Goal: Contribute content: Contribute content

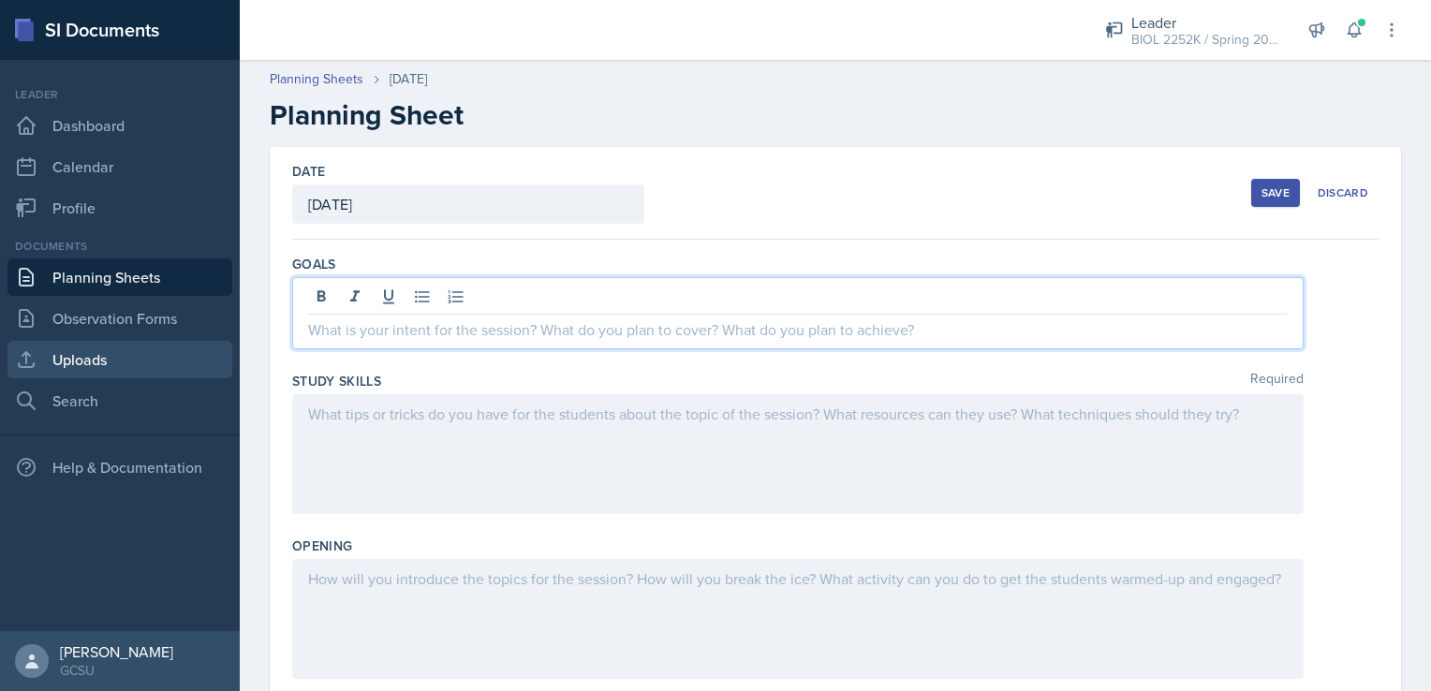
click at [157, 360] on link "Uploads" at bounding box center [119, 359] width 225 height 37
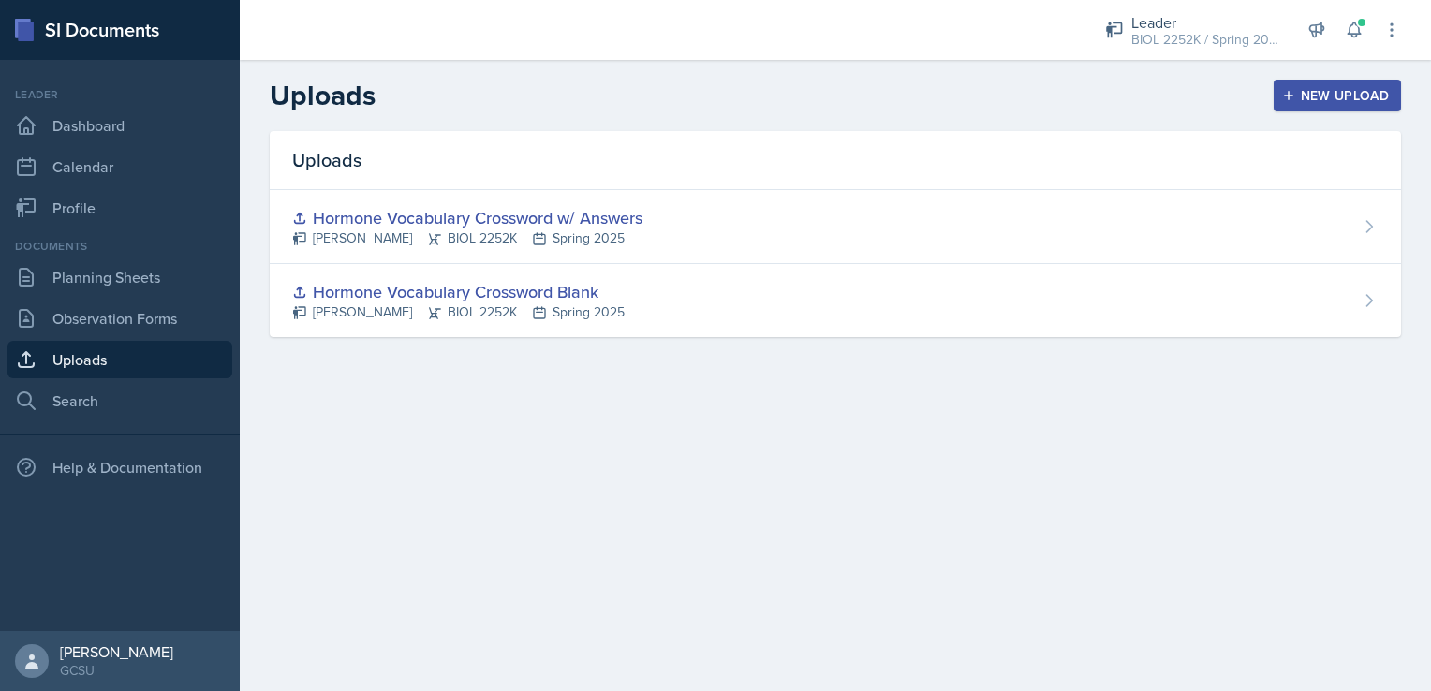
click at [1310, 94] on div "New Upload" at bounding box center [1338, 95] width 104 height 15
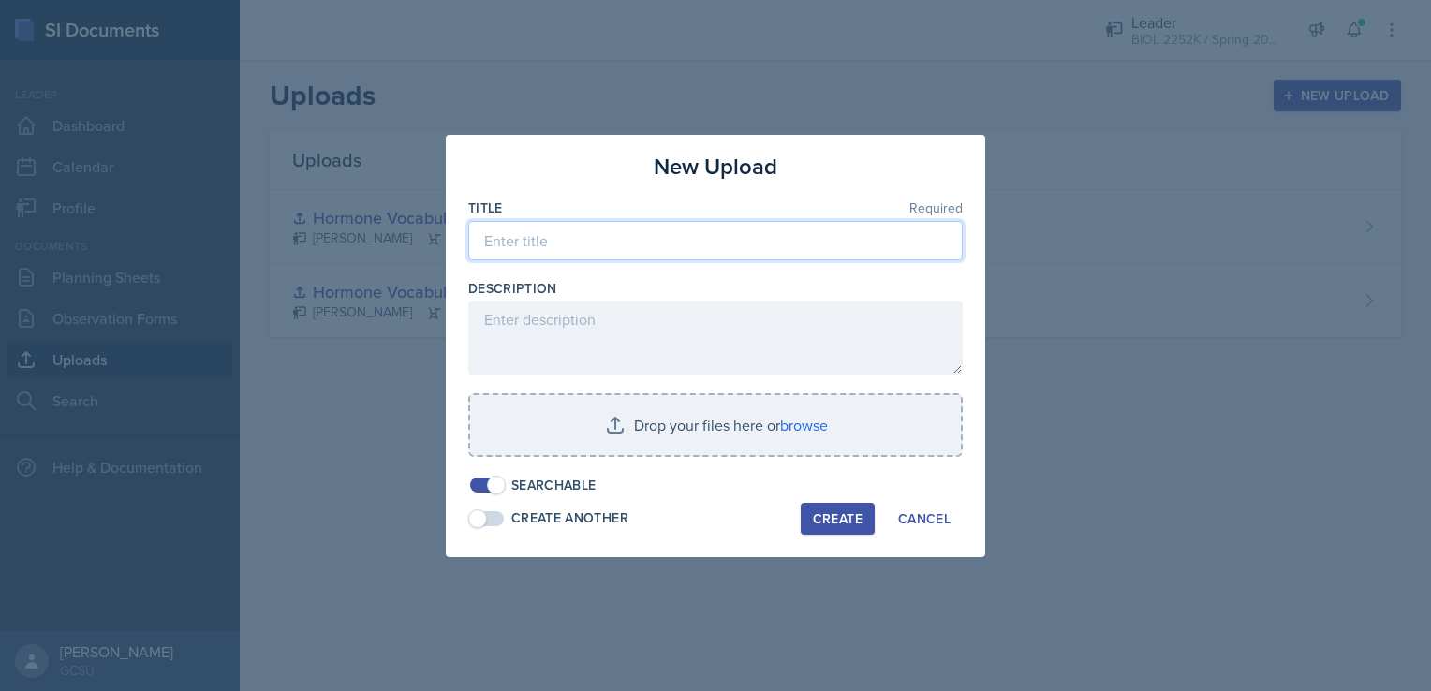
click at [605, 237] on input at bounding box center [715, 240] width 494 height 39
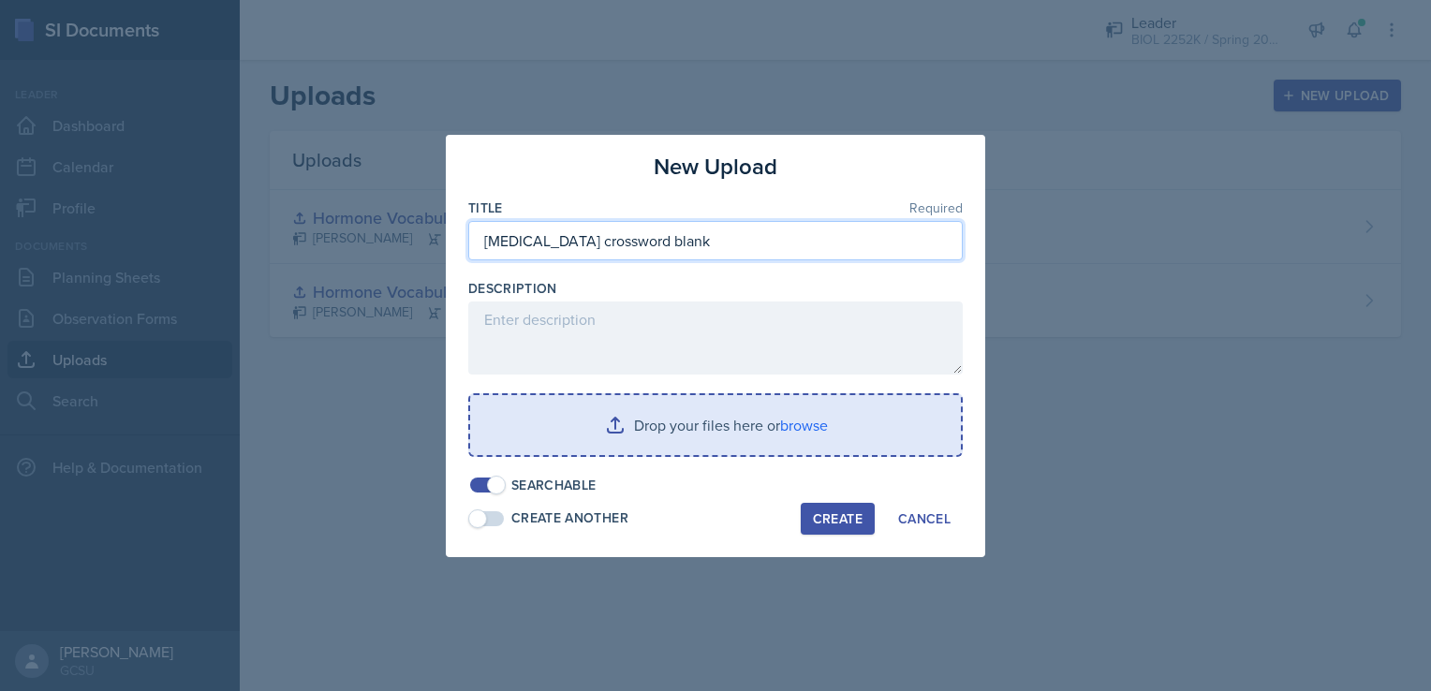
type input "[MEDICAL_DATA] crossword blank"
click at [786, 425] on input "file" at bounding box center [715, 425] width 491 height 60
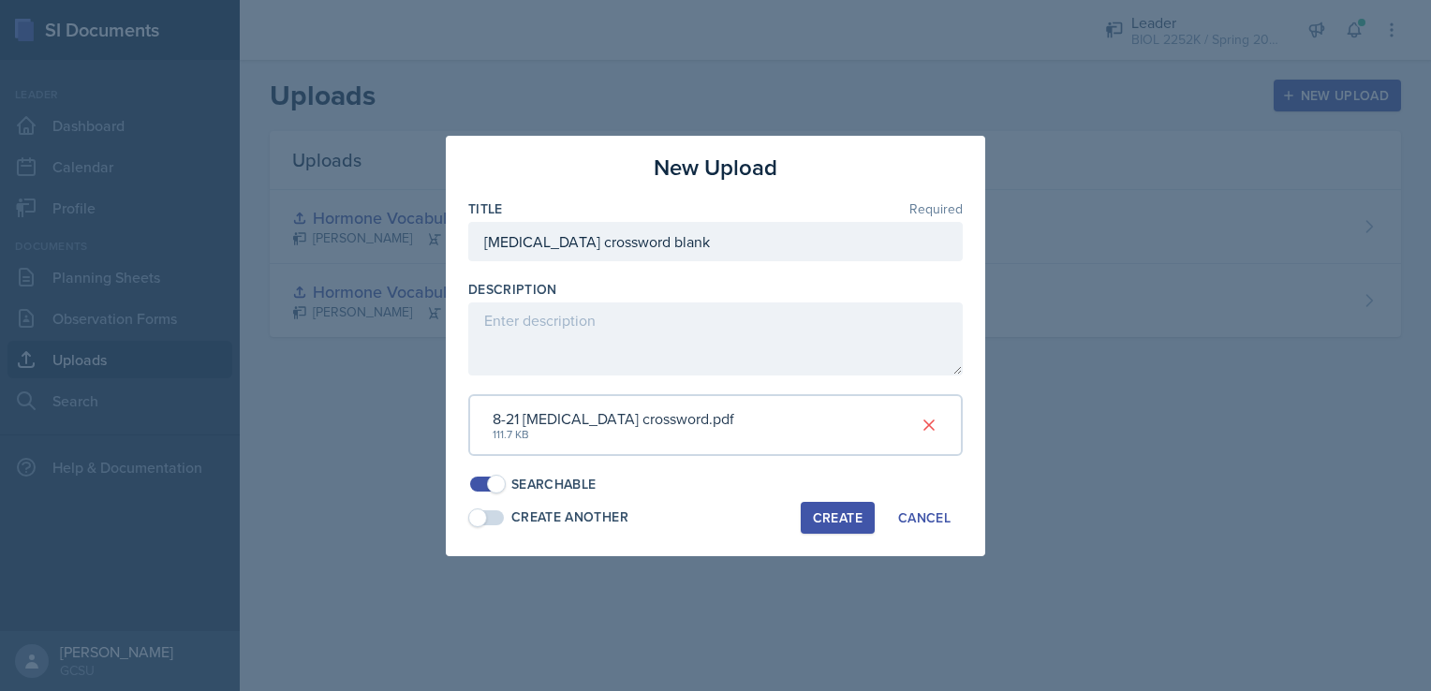
click at [839, 523] on div "Create" at bounding box center [838, 517] width 50 height 15
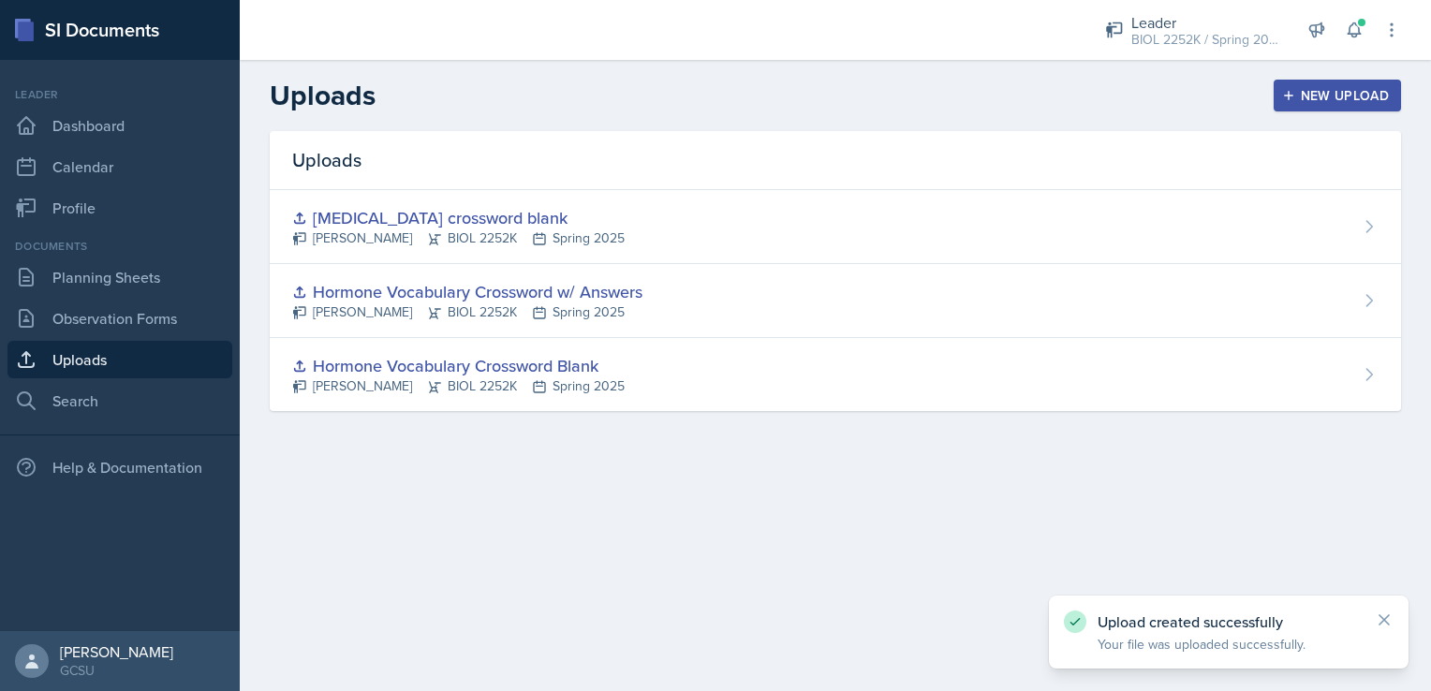
click at [1319, 93] on div "New Upload" at bounding box center [1338, 95] width 104 height 15
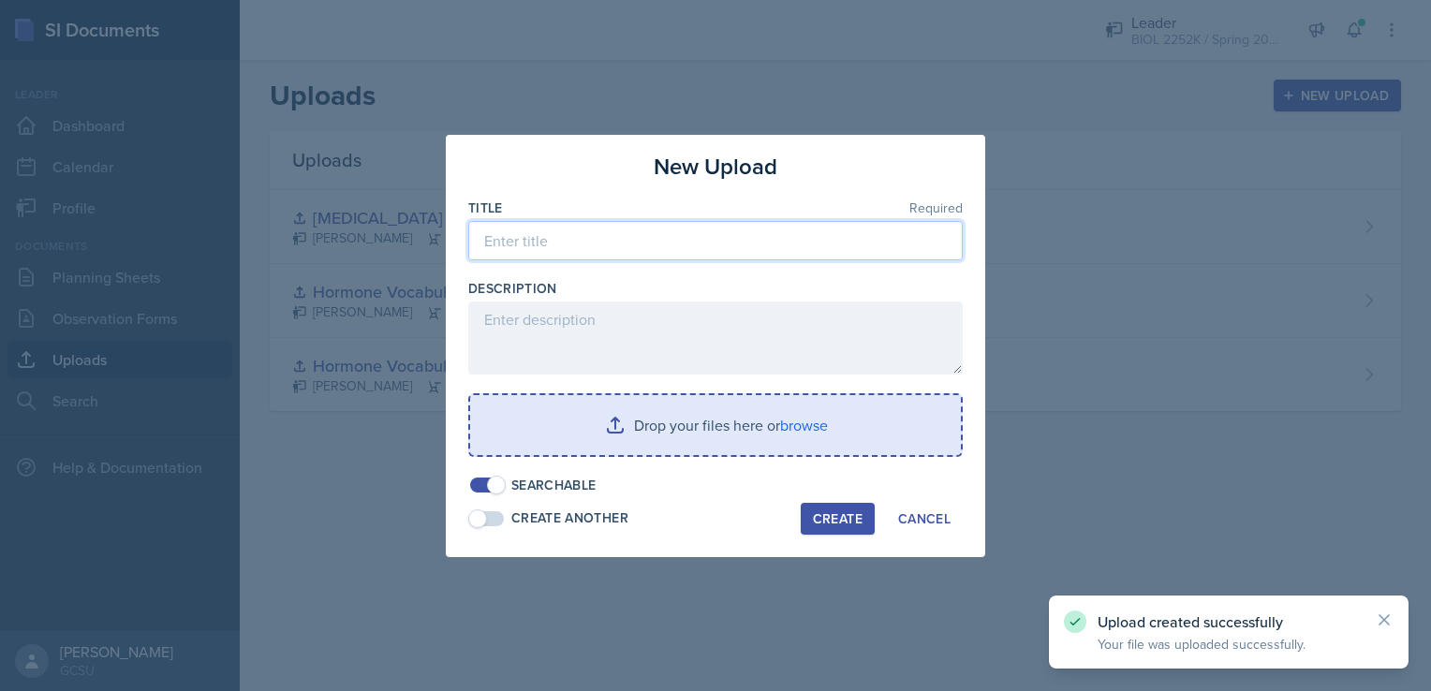
click at [727, 245] on input at bounding box center [715, 240] width 494 height 39
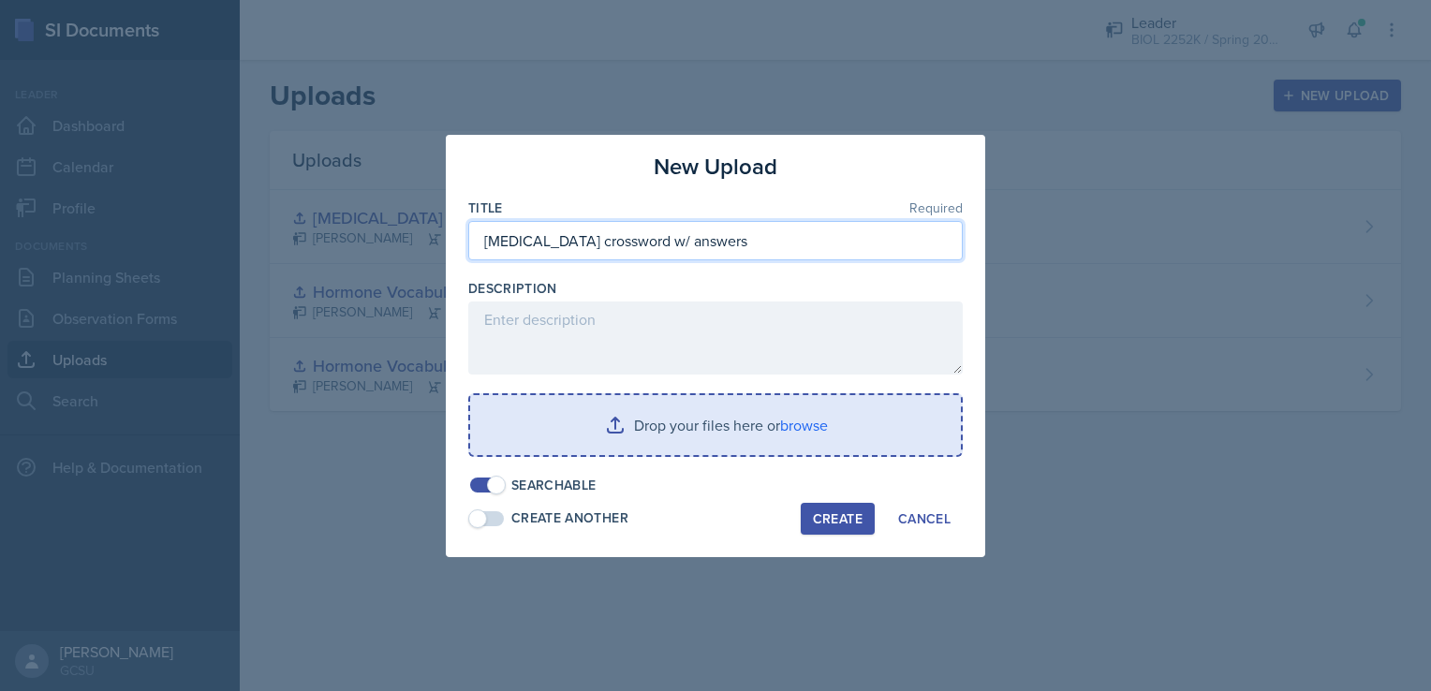
type input "[MEDICAL_DATA] crossword w/ answers"
click at [765, 430] on input "file" at bounding box center [715, 425] width 491 height 60
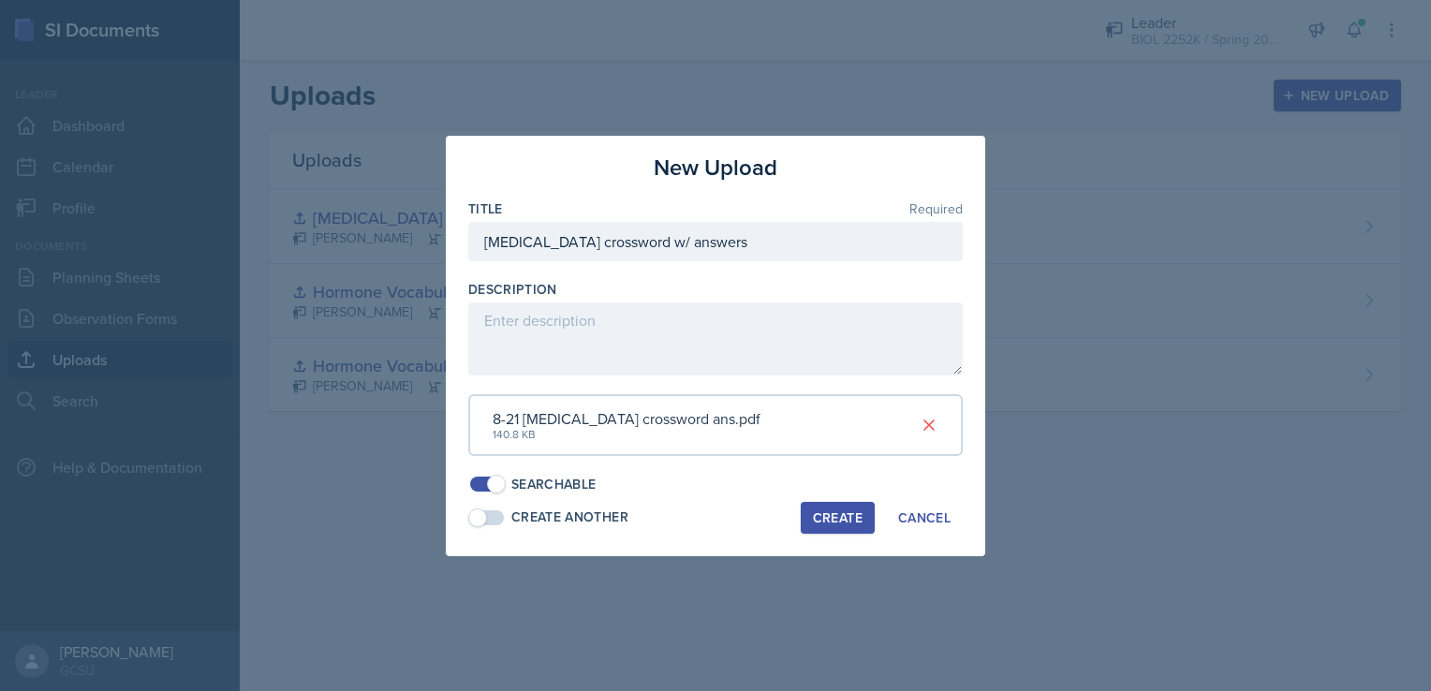
click at [831, 517] on div "Create" at bounding box center [838, 517] width 50 height 15
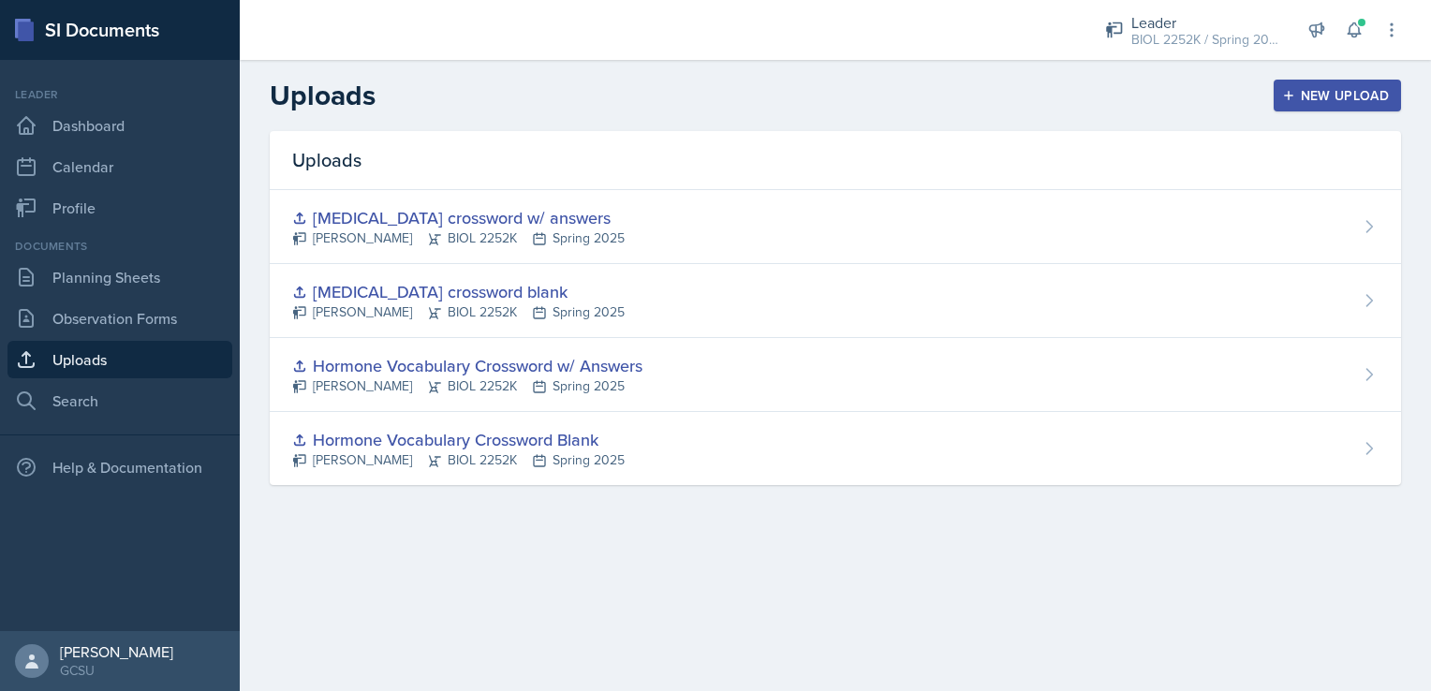
click at [1299, 96] on div "New Upload" at bounding box center [1338, 95] width 104 height 15
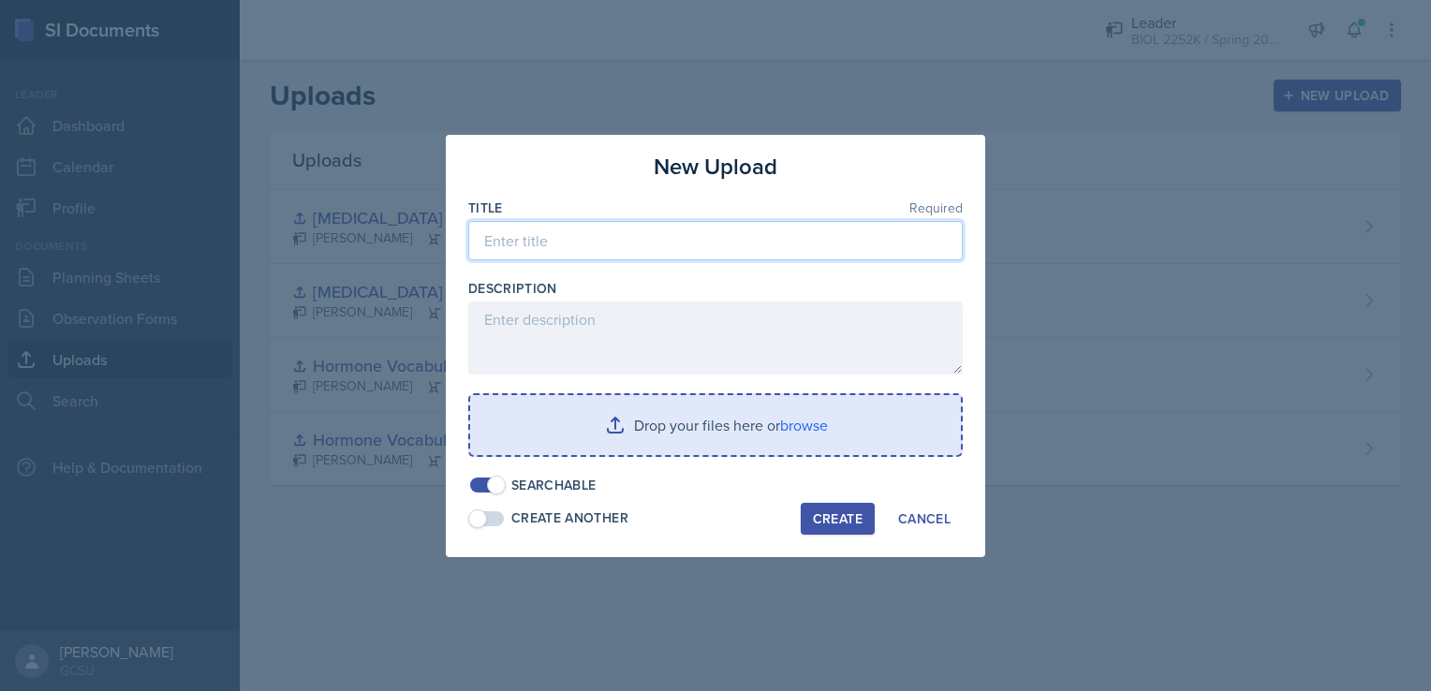
click at [669, 234] on input at bounding box center [715, 240] width 494 height 39
type input "[MEDICAL_DATA] anatomy Kahoot"
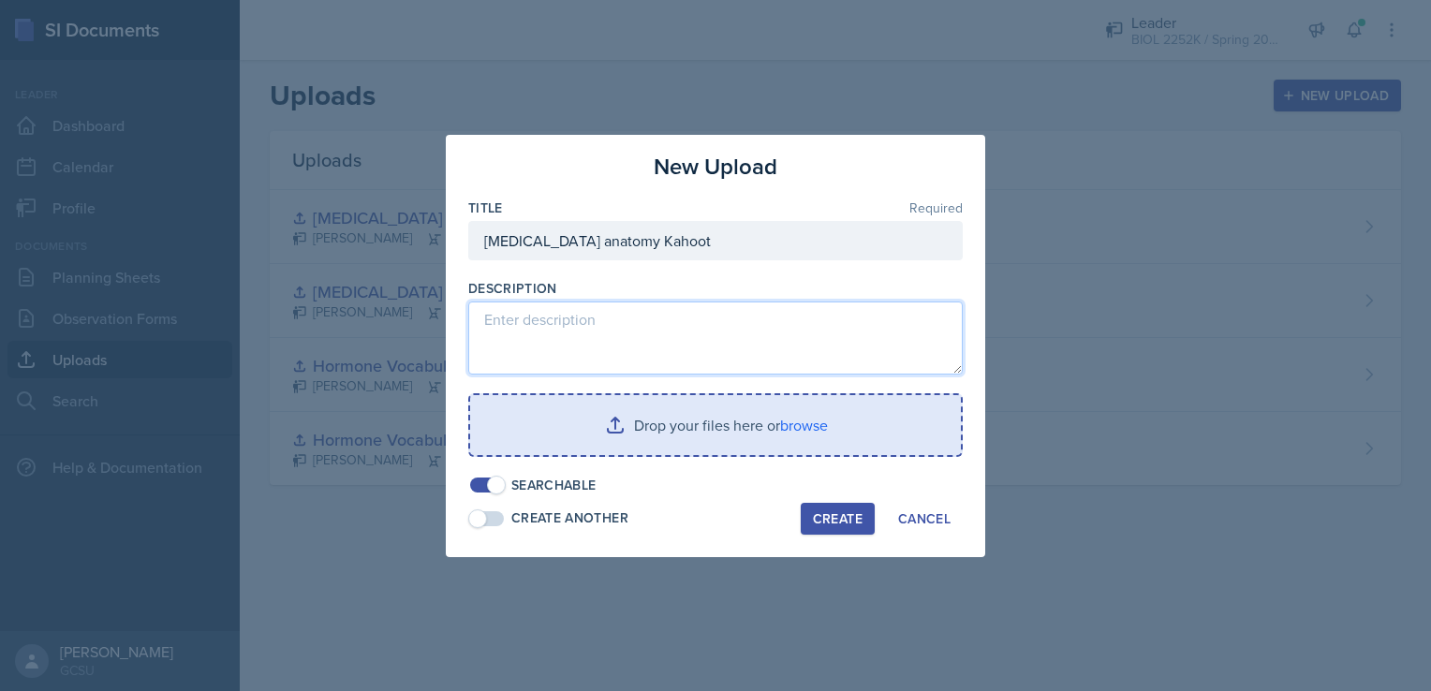
click at [679, 352] on textarea at bounding box center [715, 338] width 494 height 73
paste textarea "Hey guys! Hope your weekend is going well. Here are the supplies from the sessi…"
click at [679, 352] on textarea "Hey guys! Hope your weekend is going well. Here are the supplies from the sessi…" at bounding box center [715, 338] width 494 height 73
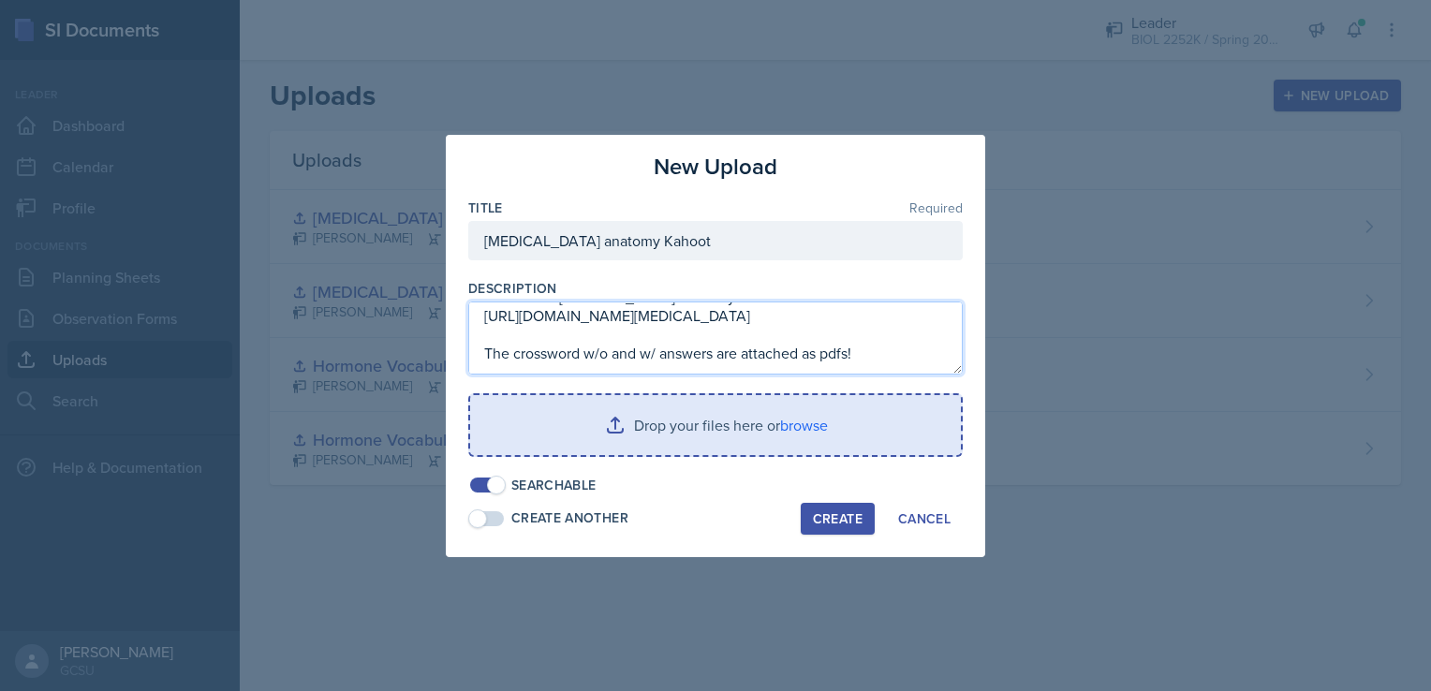
drag, startPoint x: 624, startPoint y: 359, endPoint x: 476, endPoint y: 352, distance: 148.1
click at [476, 352] on textarea "Hey guys! Hope your weekend is going well. Here are the supplies from the sessi…" at bounding box center [715, 338] width 494 height 73
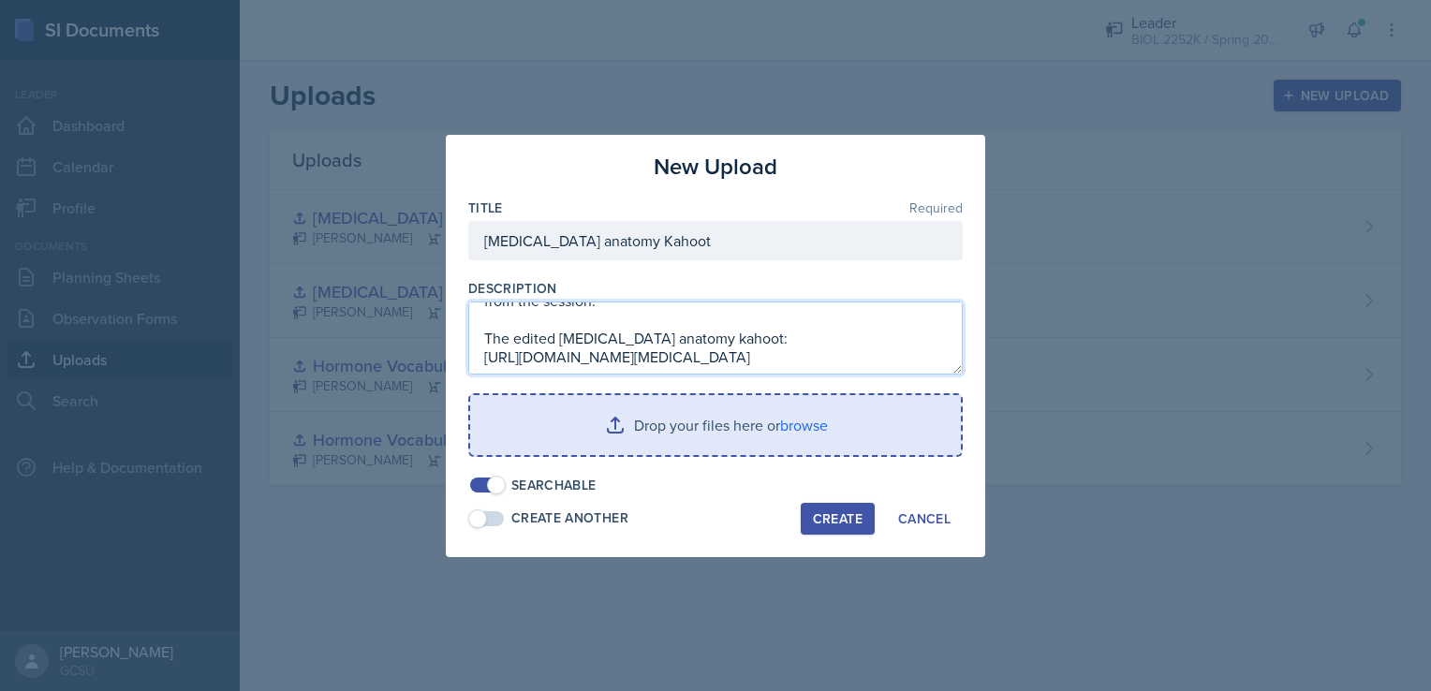
scroll to position [75, 0]
click at [742, 307] on textarea "Hey guys! Hope your weekend is going well. Here are the supplies from the sessi…" at bounding box center [715, 338] width 494 height 73
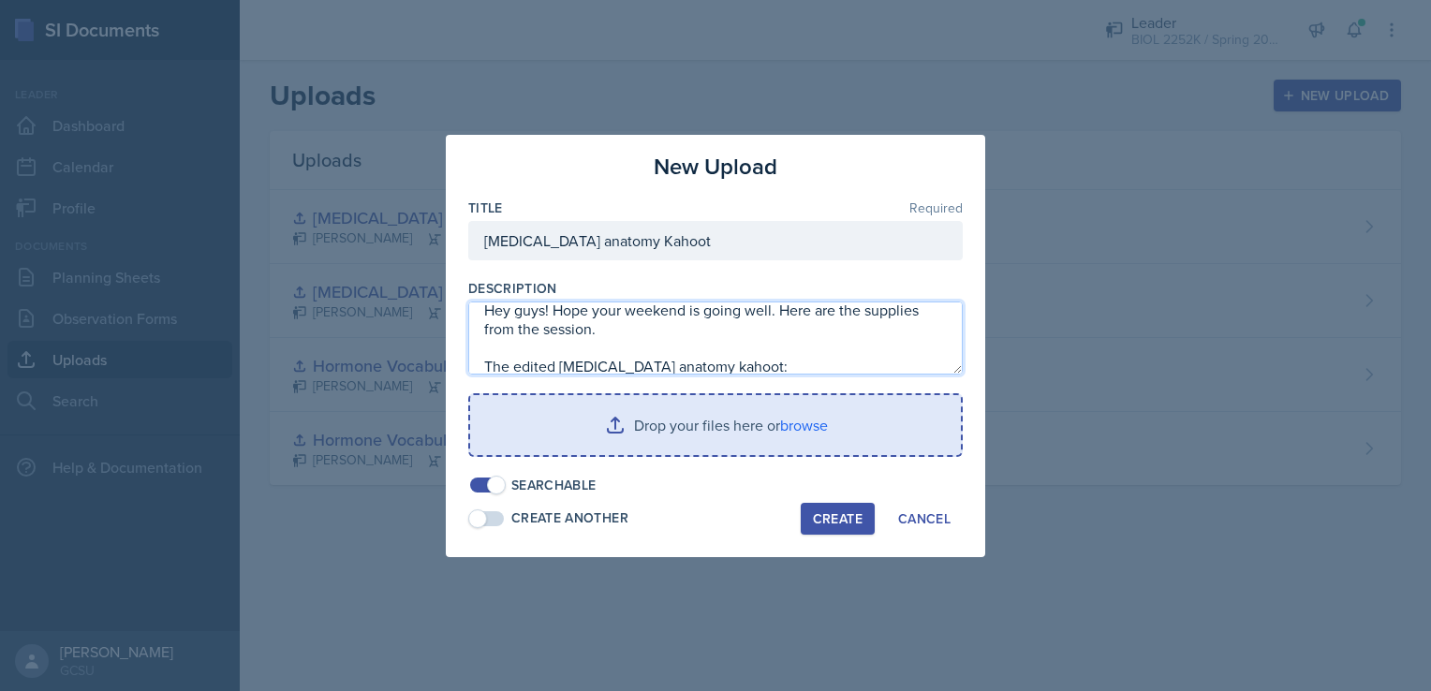
scroll to position [0, 0]
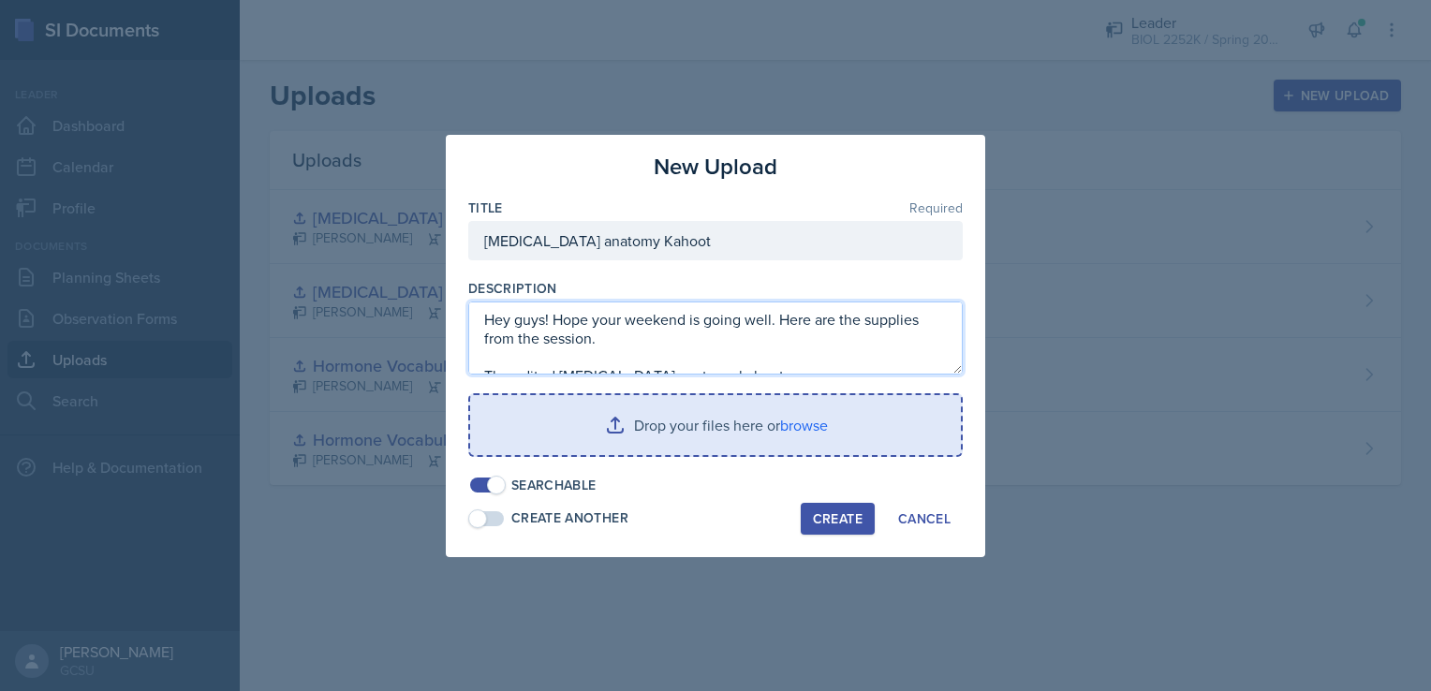
drag, startPoint x: 742, startPoint y: 307, endPoint x: 410, endPoint y: 273, distance: 333.2
click at [410, 273] on div "New Upload Title Required [MEDICAL_DATA] anatomy Kahoot Description Hey guys! H…" at bounding box center [715, 345] width 1431 height 691
type textarea "[URL][DOMAIN_NAME][MEDICAL_DATA]"
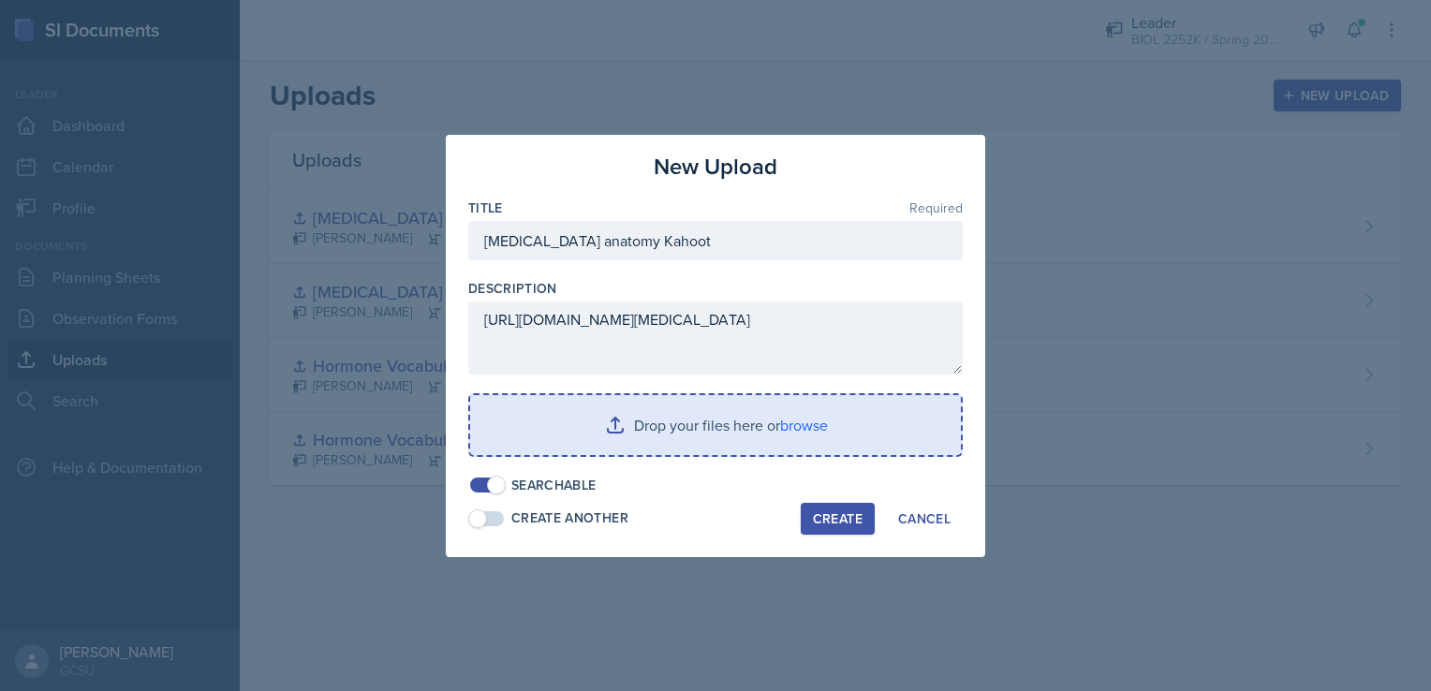
click at [847, 522] on div "Create" at bounding box center [838, 518] width 50 height 15
click at [790, 425] on input "file" at bounding box center [715, 425] width 491 height 60
click at [817, 426] on input "file" at bounding box center [715, 425] width 491 height 60
click at [795, 418] on input "file" at bounding box center [715, 425] width 491 height 60
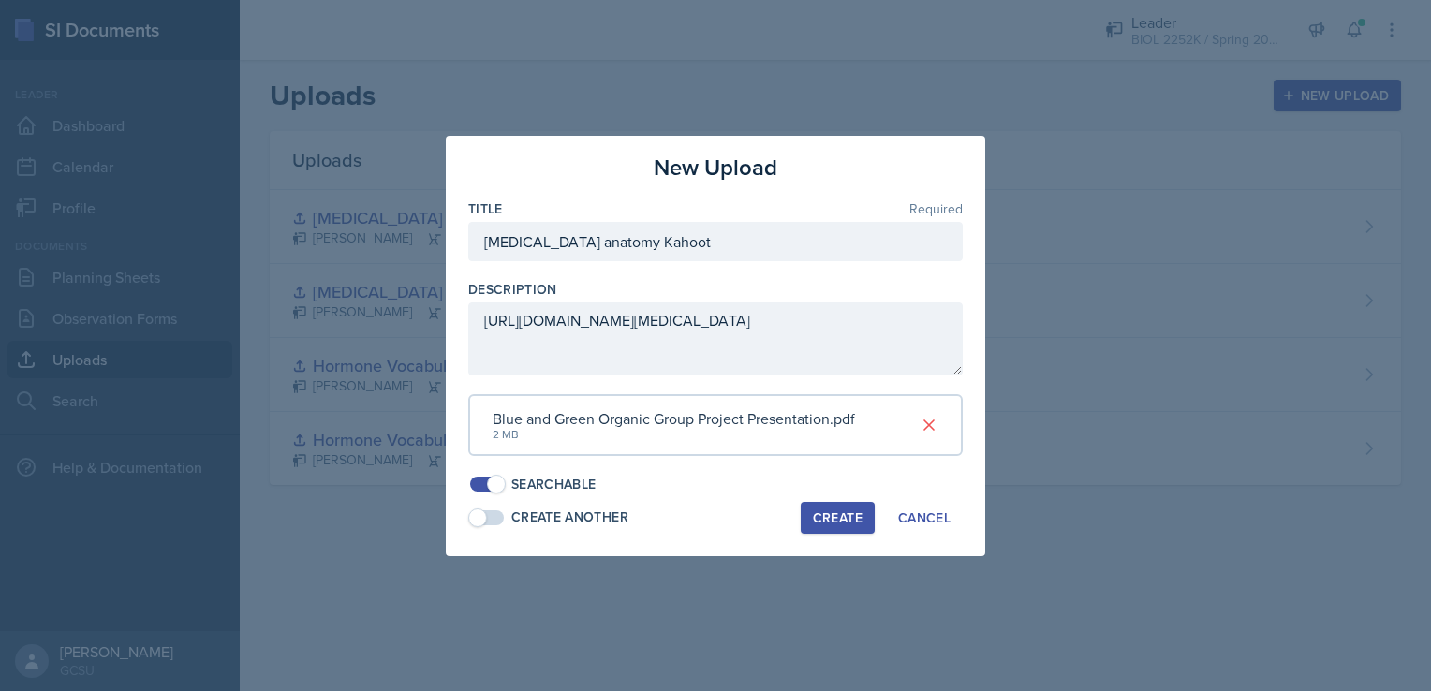
click at [839, 523] on div "Create" at bounding box center [838, 517] width 50 height 15
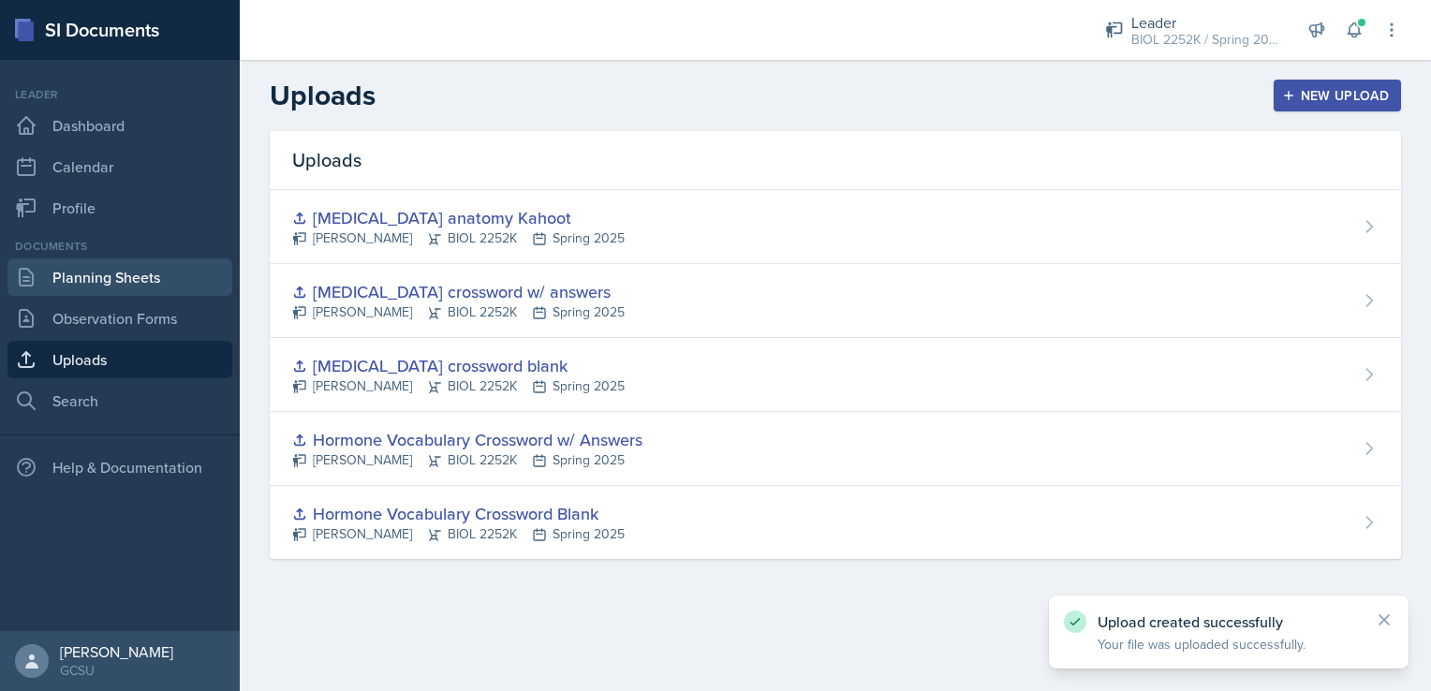
click at [112, 277] on link "Planning Sheets" at bounding box center [119, 276] width 225 height 37
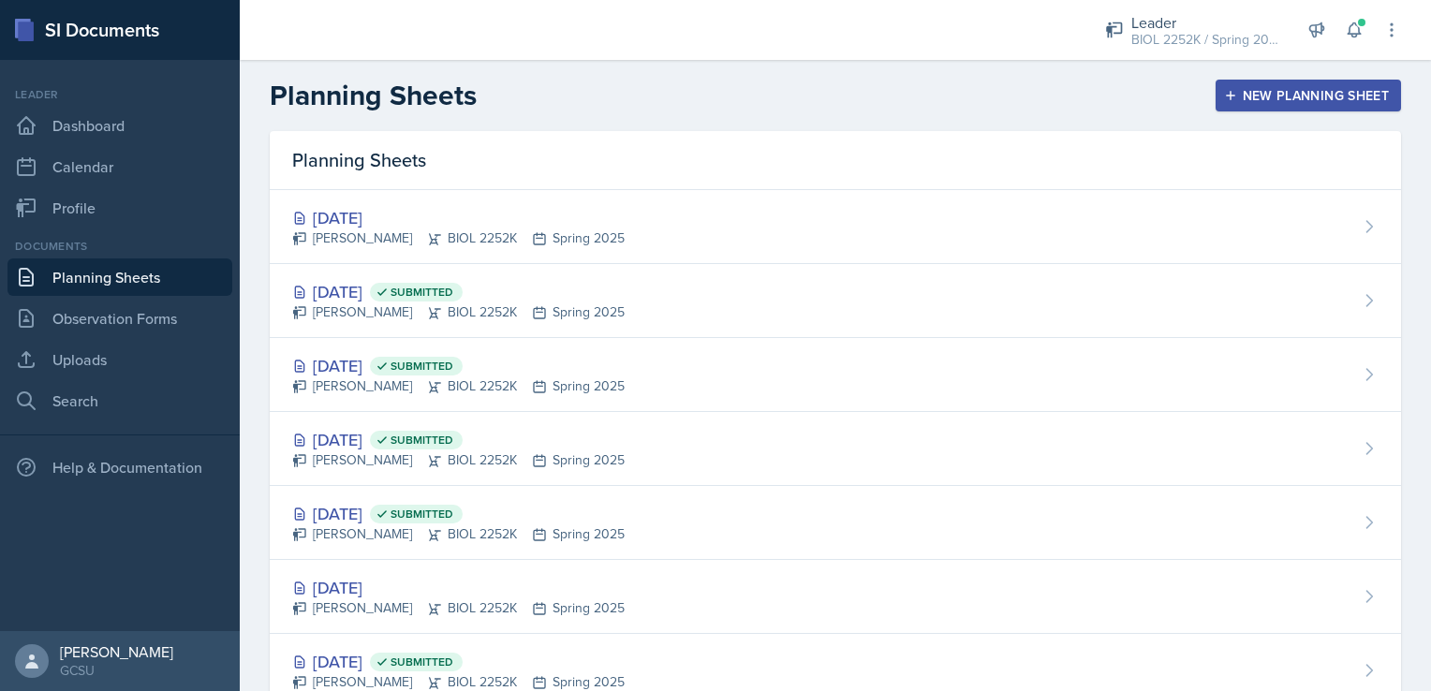
click at [1232, 88] on div "New Planning Sheet" at bounding box center [1308, 95] width 161 height 15
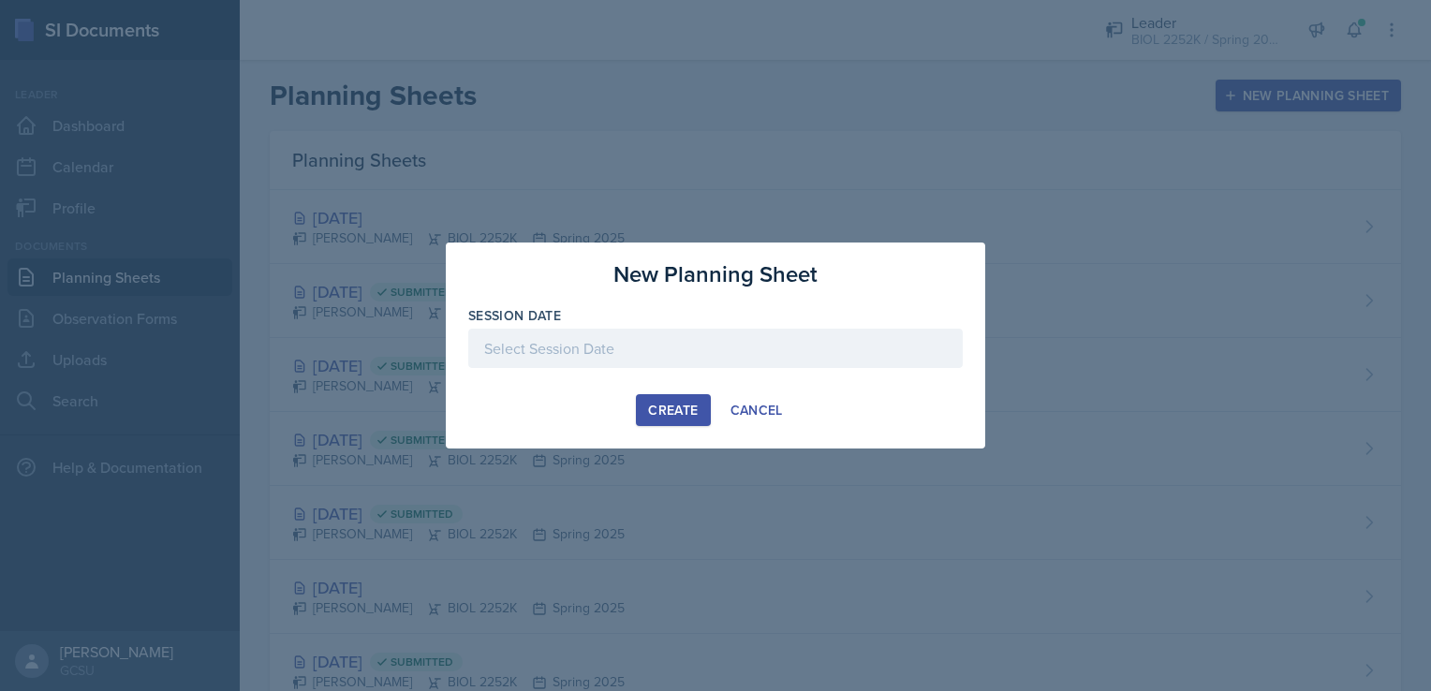
click at [633, 354] on div at bounding box center [715, 348] width 494 height 39
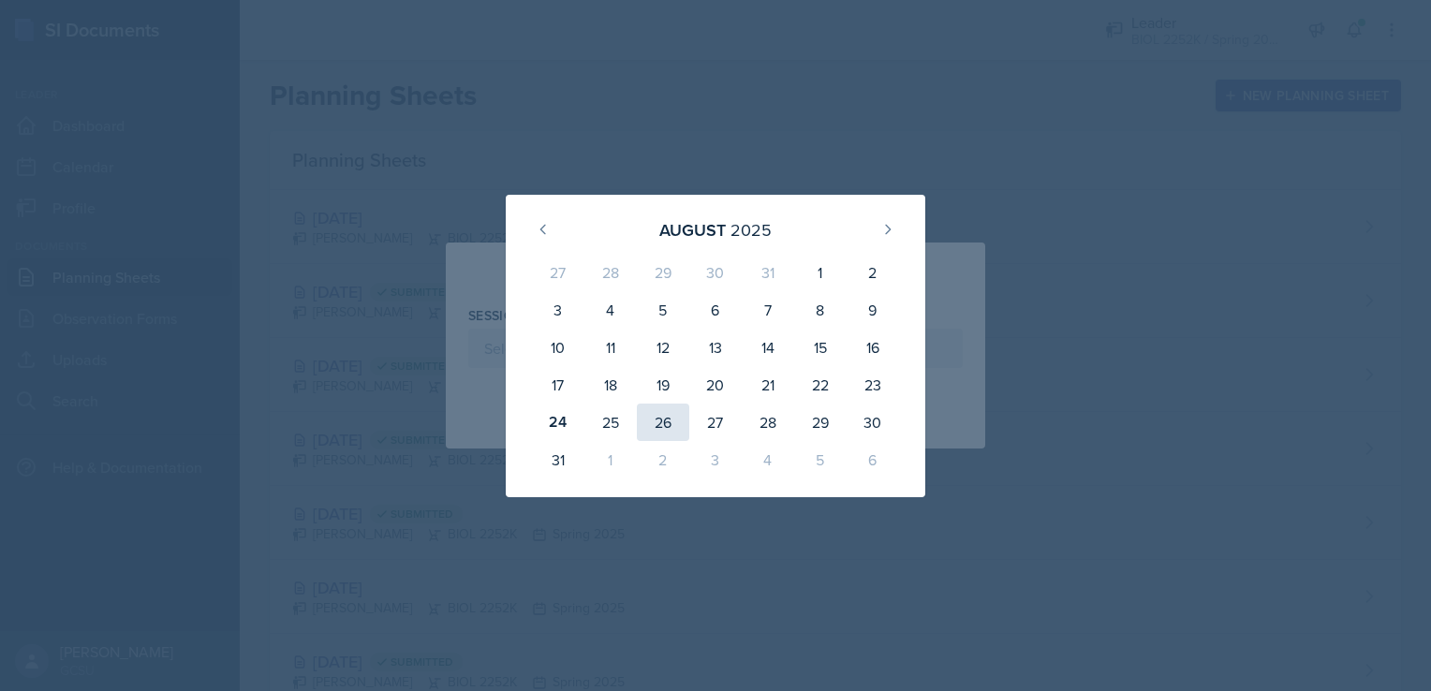
click at [658, 426] on div "26" at bounding box center [663, 422] width 52 height 37
type input "[DATE]"
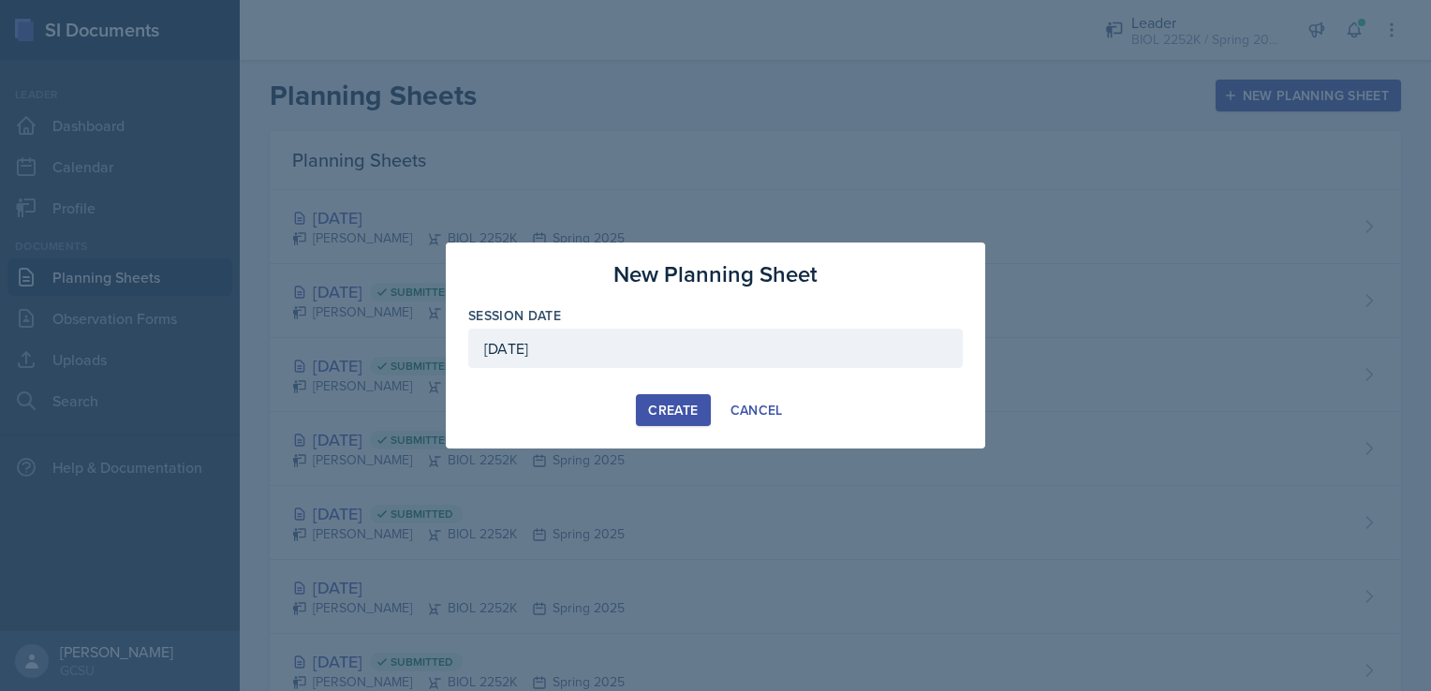
click at [658, 411] on div "Create" at bounding box center [673, 410] width 50 height 15
